Goal: Task Accomplishment & Management: Manage account settings

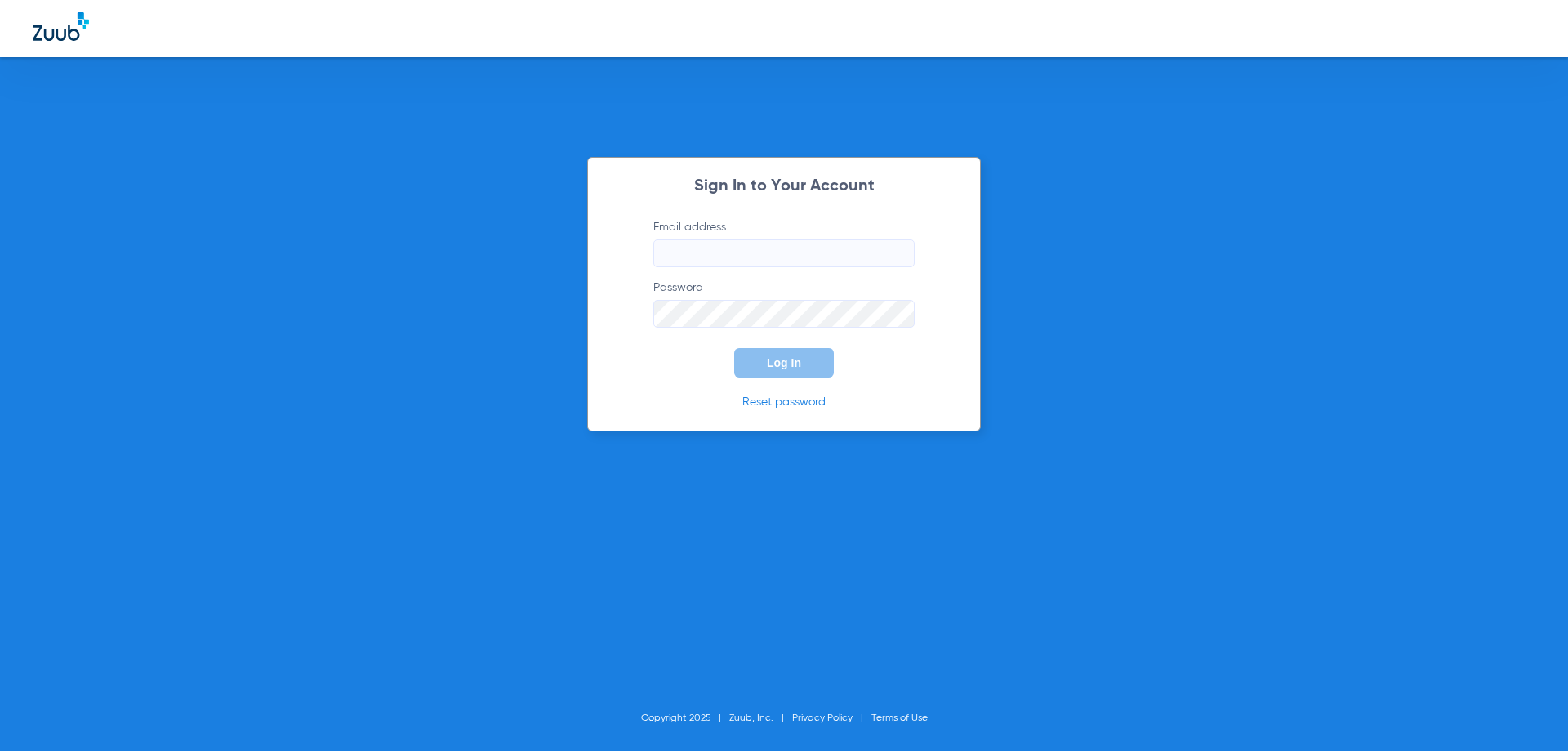
type input "[EMAIL_ADDRESS][DOMAIN_NAME]"
click at [776, 373] on button "Log In" at bounding box center [784, 363] width 99 height 30
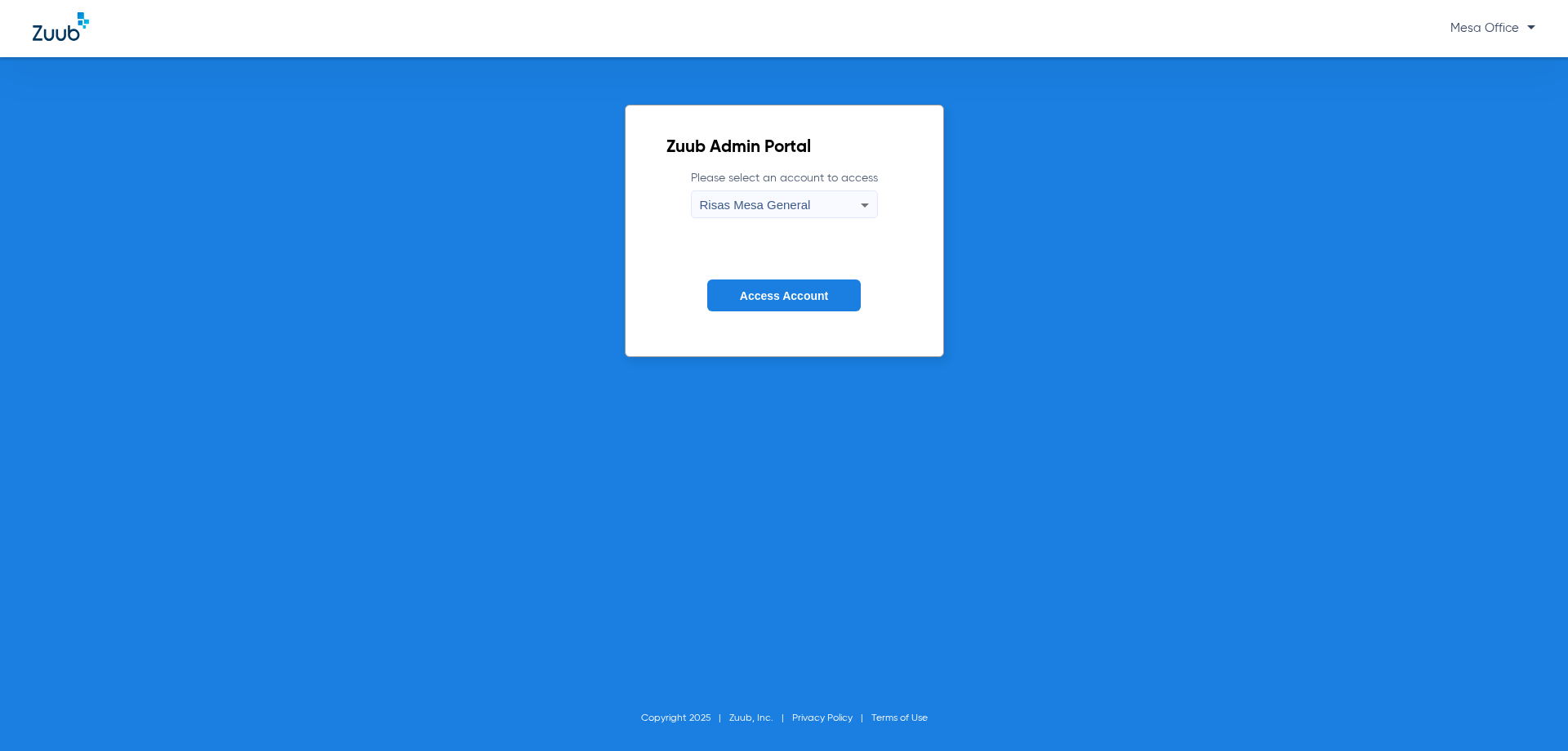
click at [801, 295] on span "Access Account" at bounding box center [784, 295] width 88 height 13
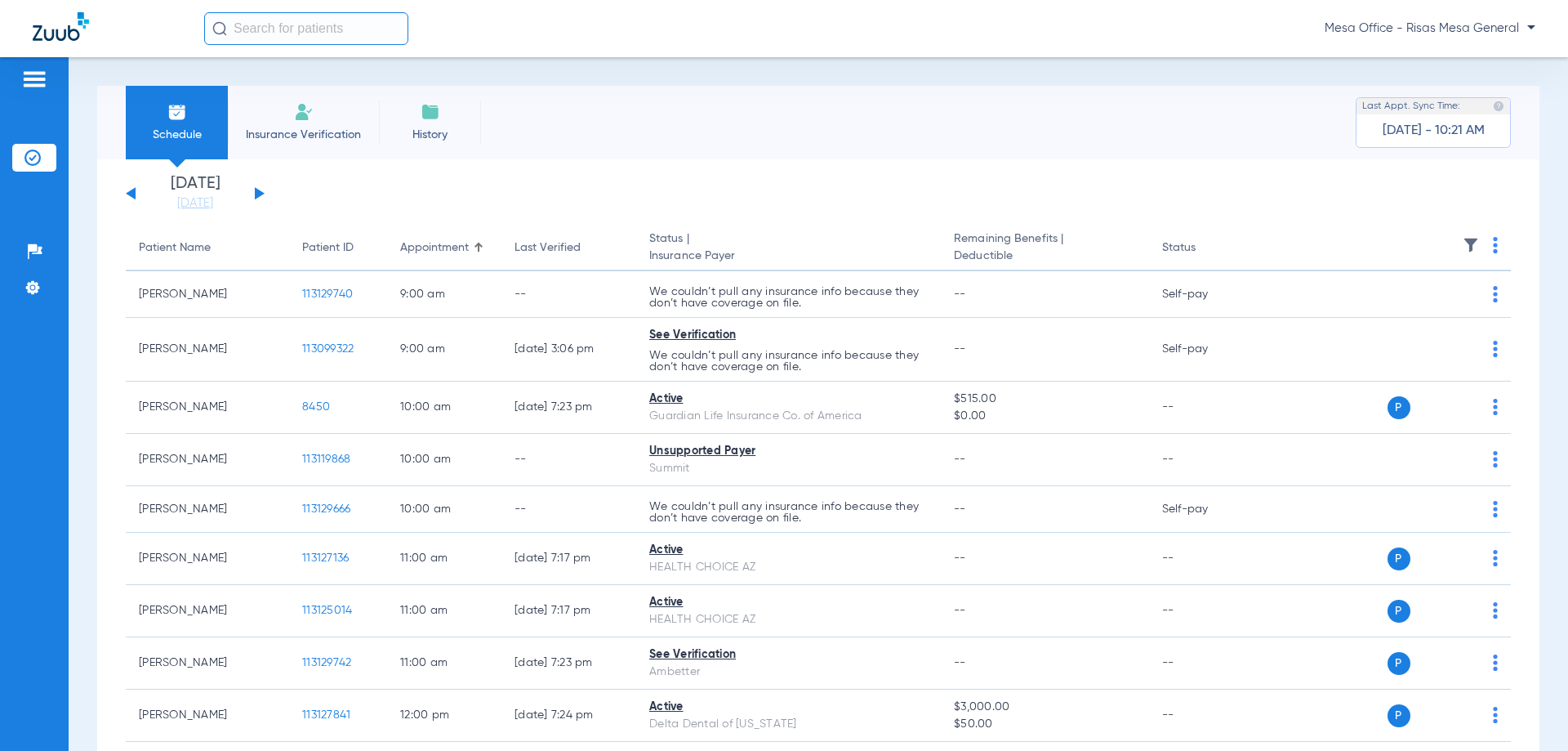
click at [259, 190] on button at bounding box center [260, 193] width 10 height 12
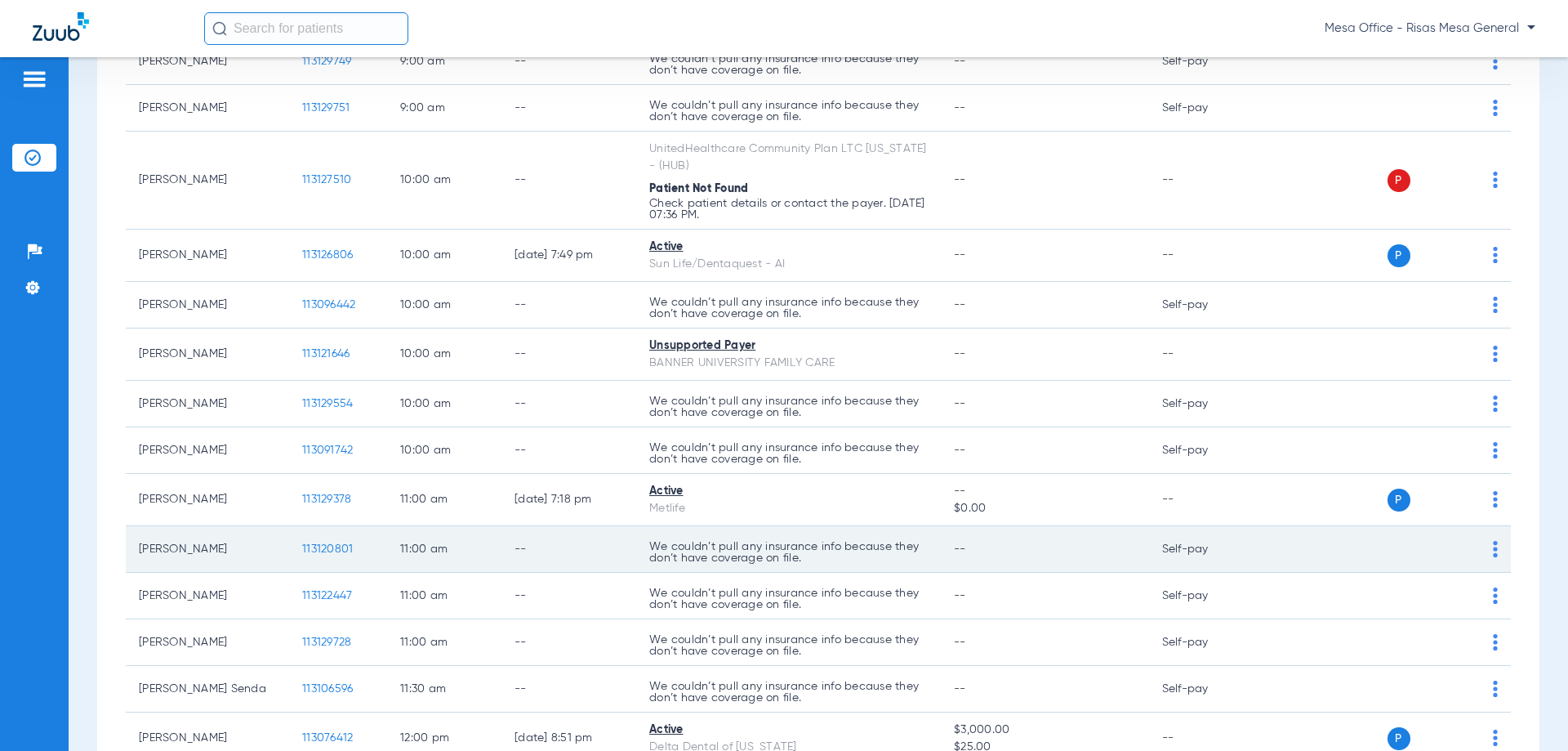
scroll to position [490, 0]
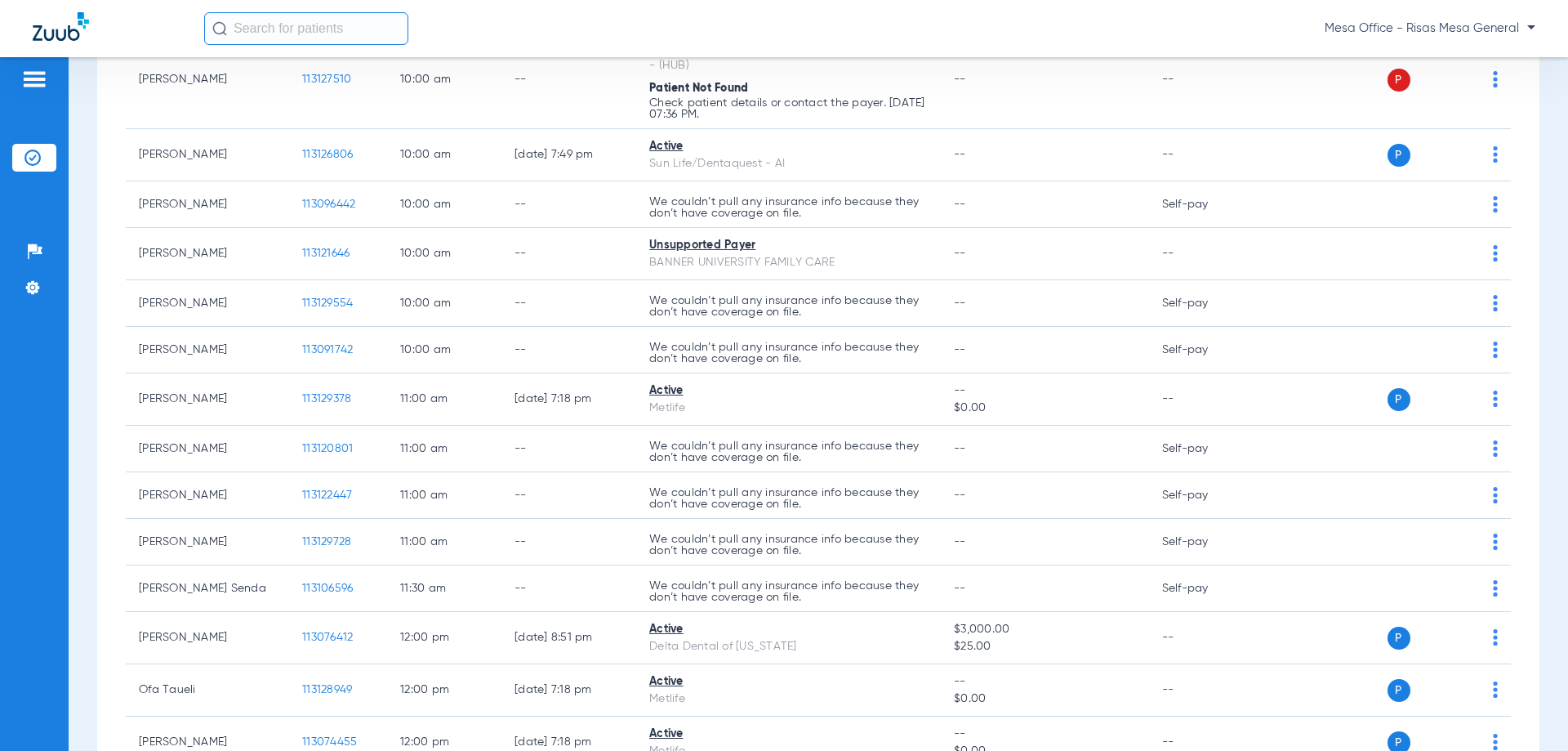
click at [330, 38] on input "text" at bounding box center [305, 28] width 204 height 33
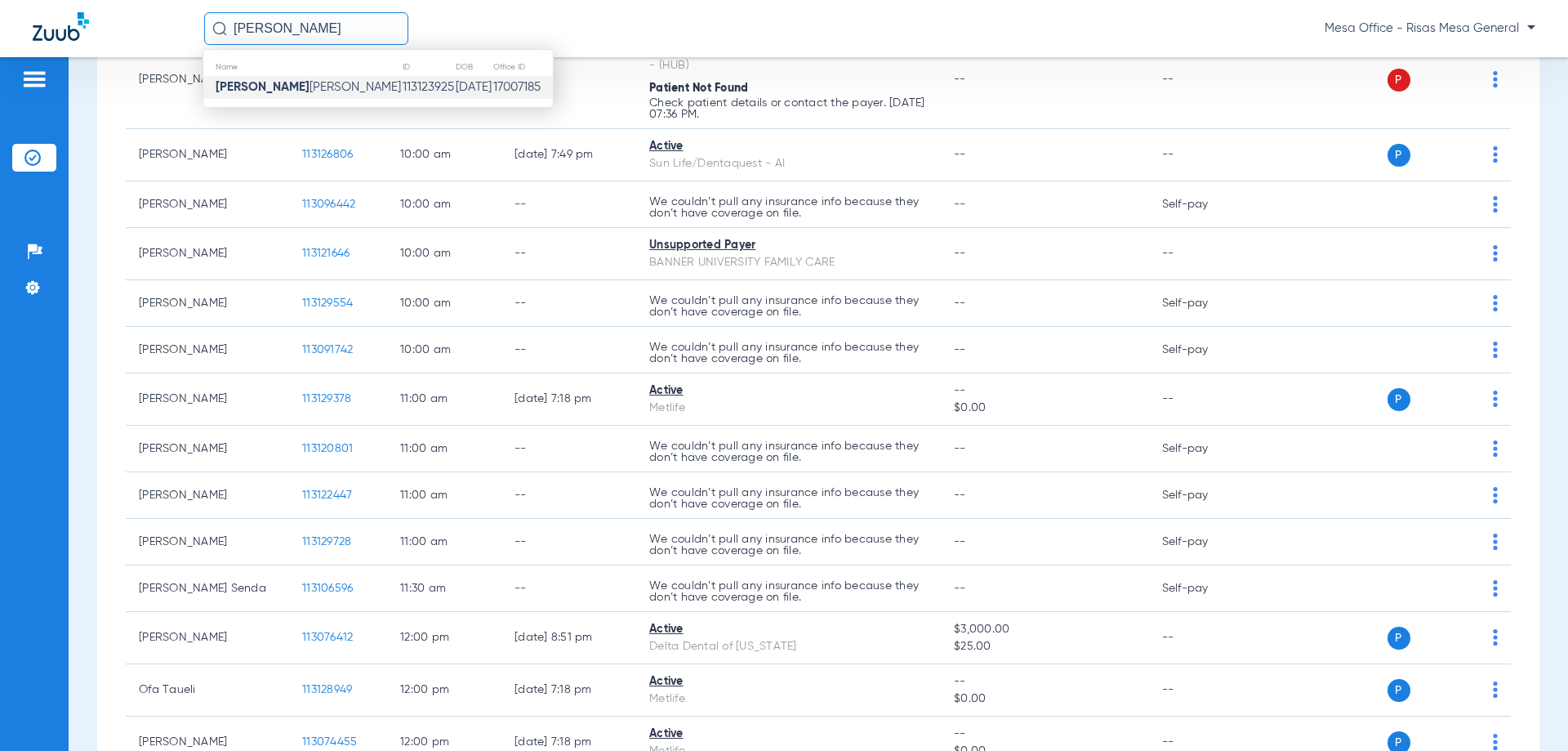
type input "DENNICE"
click at [455, 83] on td "09/23/1978" at bounding box center [474, 87] width 38 height 23
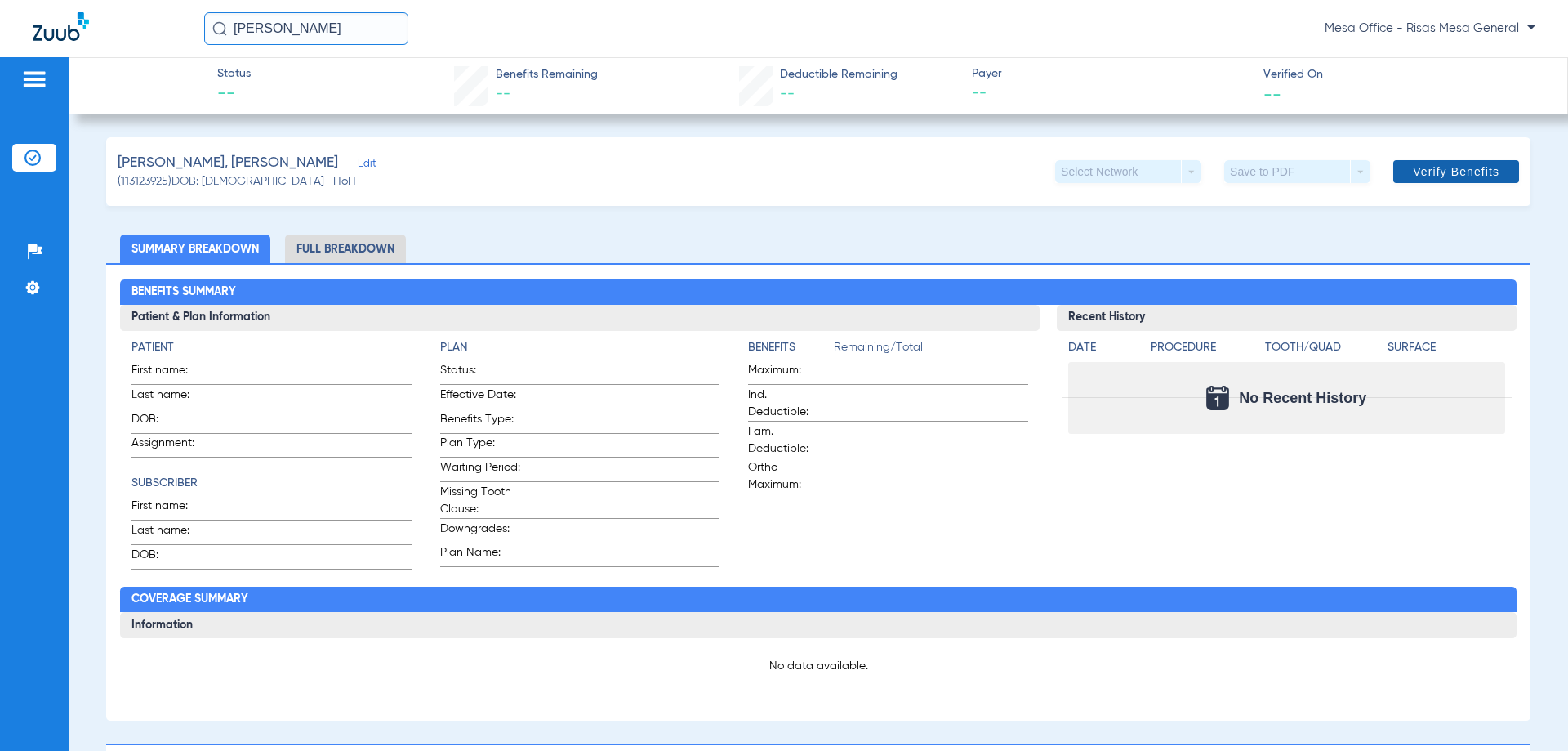
click at [1496, 175] on span at bounding box center [1456, 171] width 126 height 39
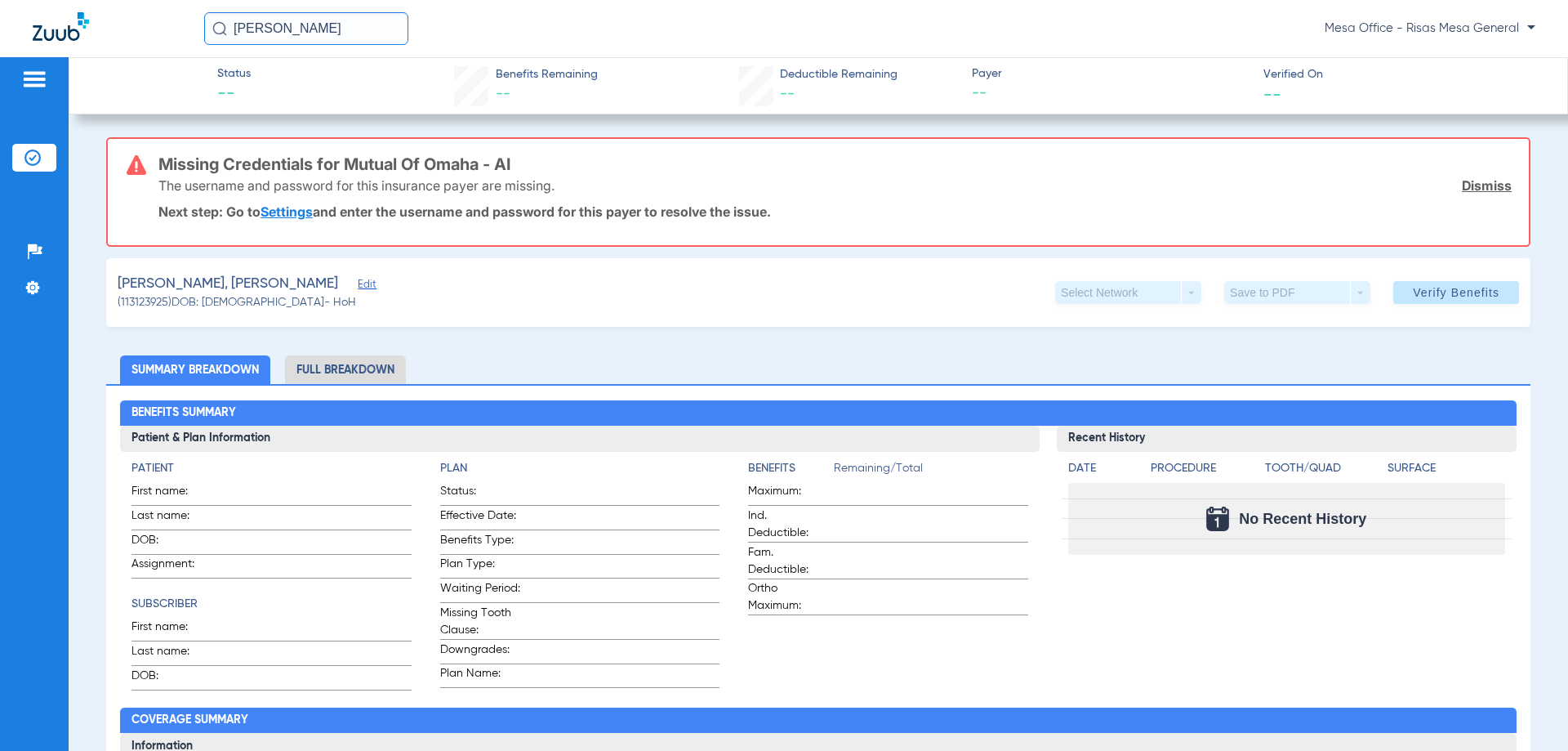
click at [298, 214] on link "Settings" at bounding box center [286, 212] width 53 height 16
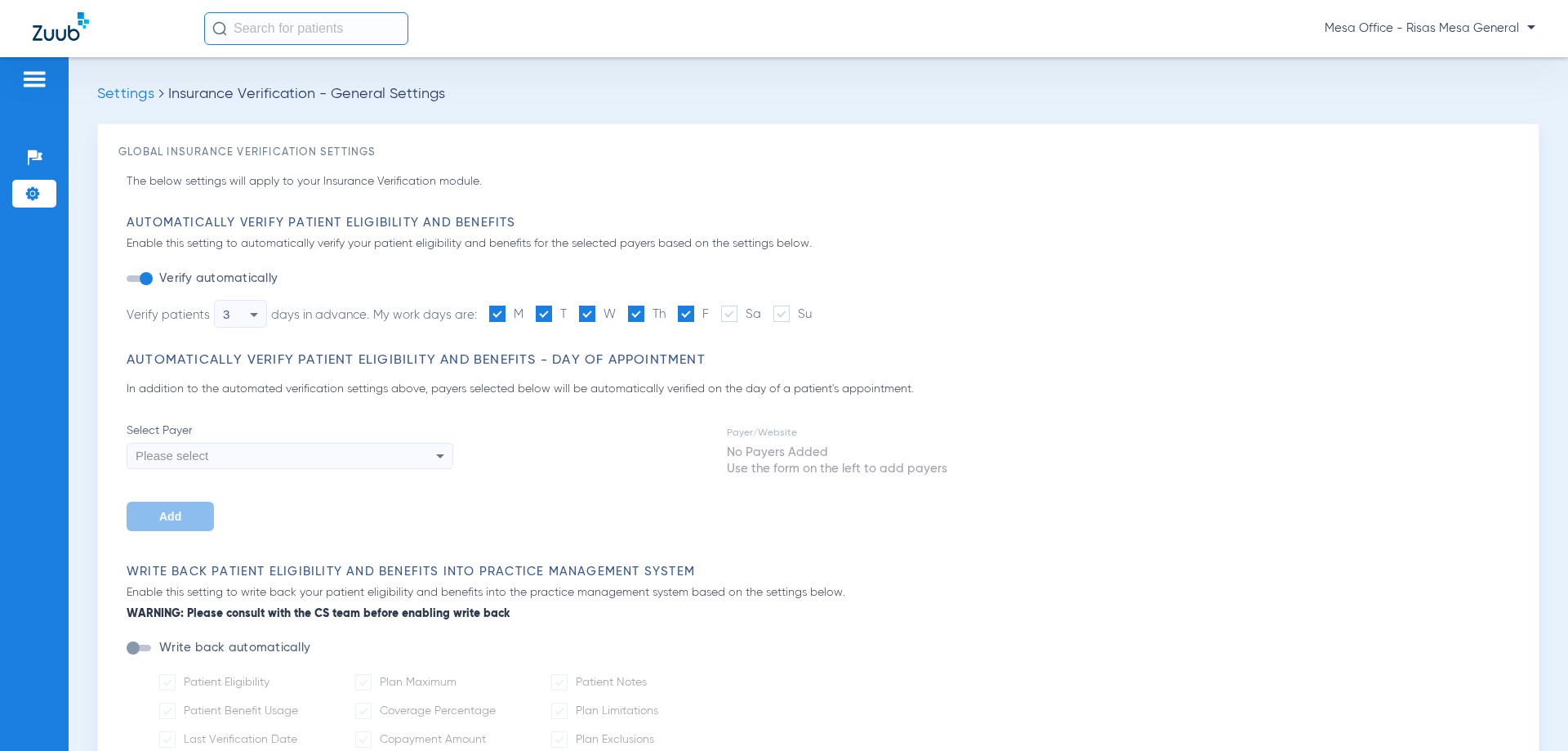
type input "1"
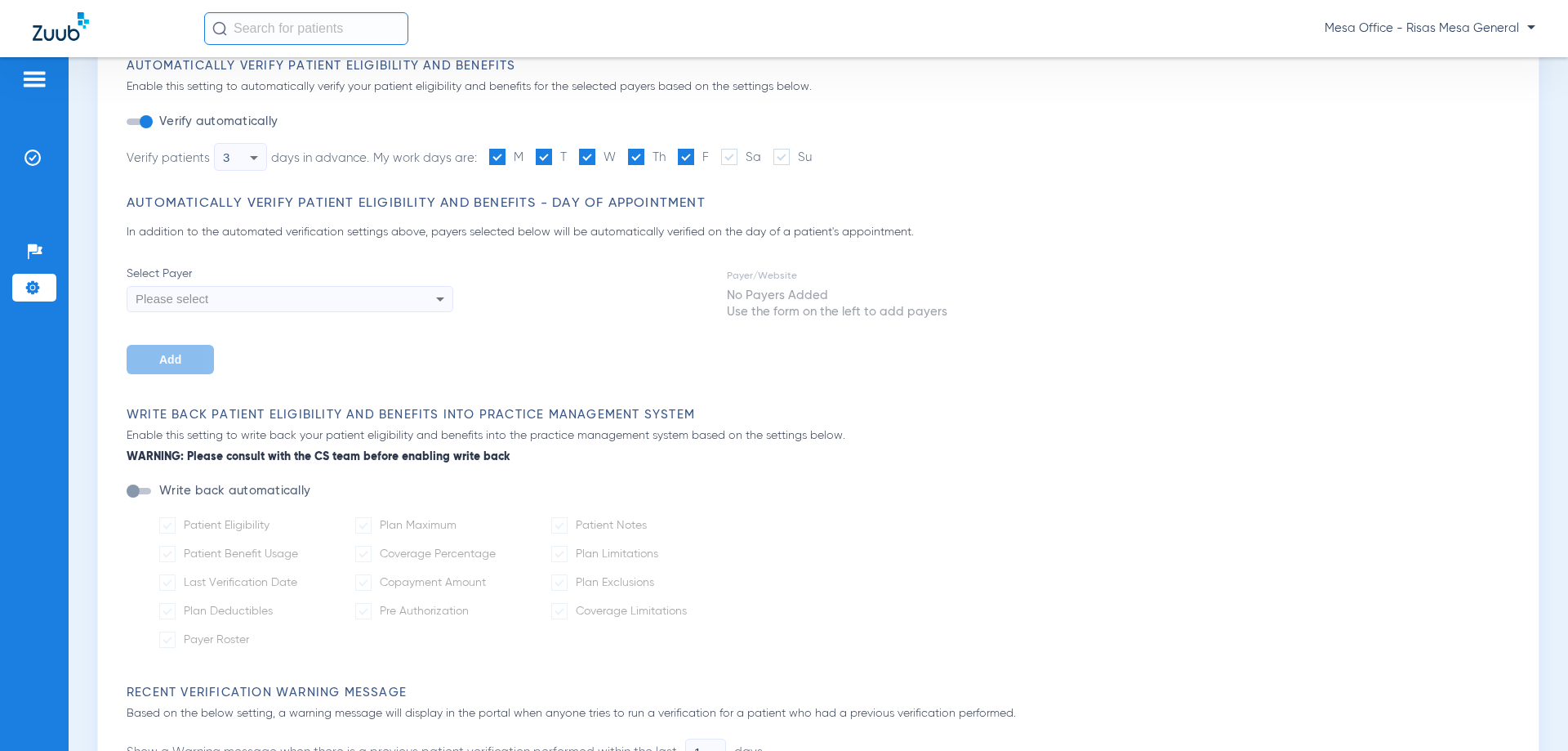
scroll to position [163, 0]
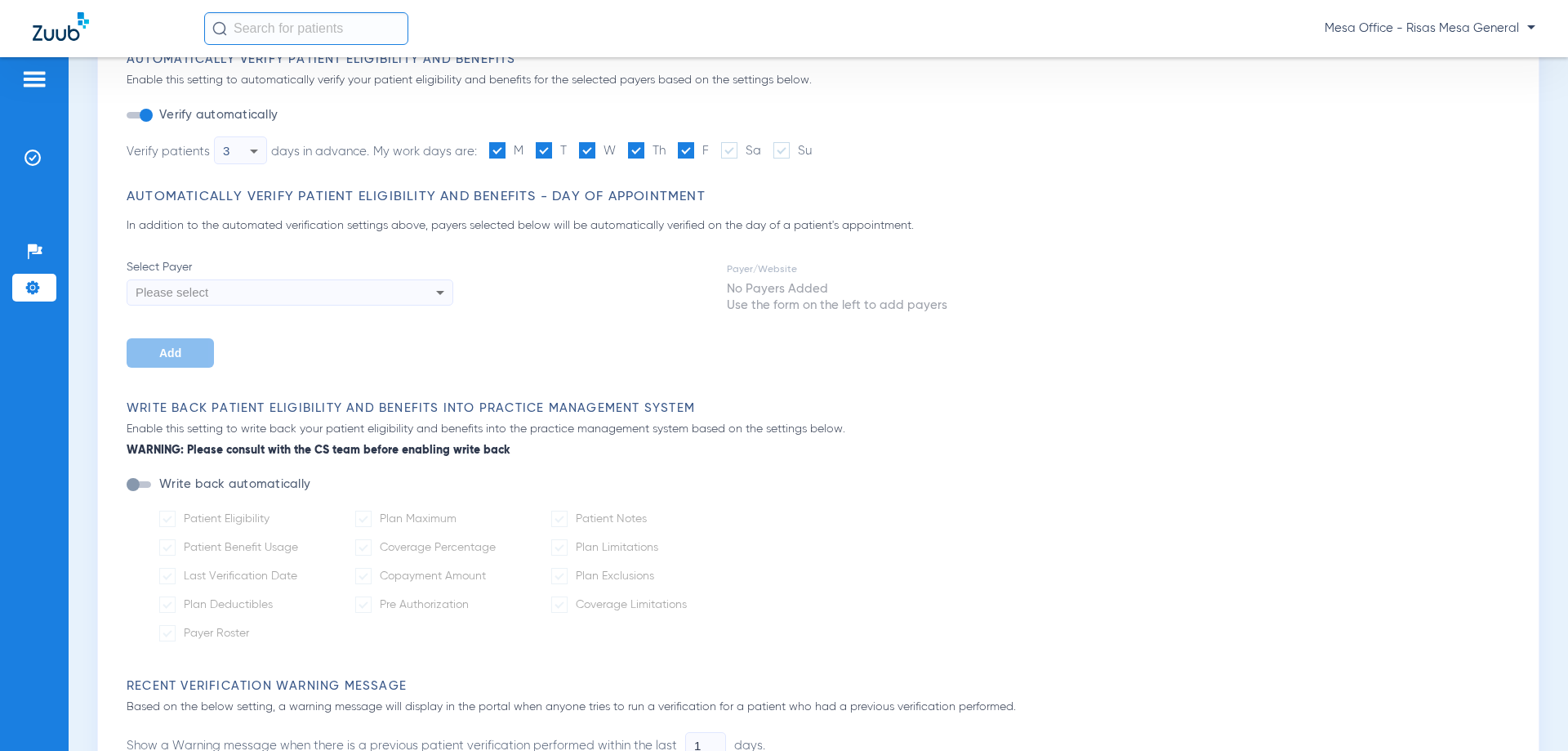
click at [374, 299] on div "Please select" at bounding box center [259, 292] width 247 height 28
